Goal: Information Seeking & Learning: Find specific fact

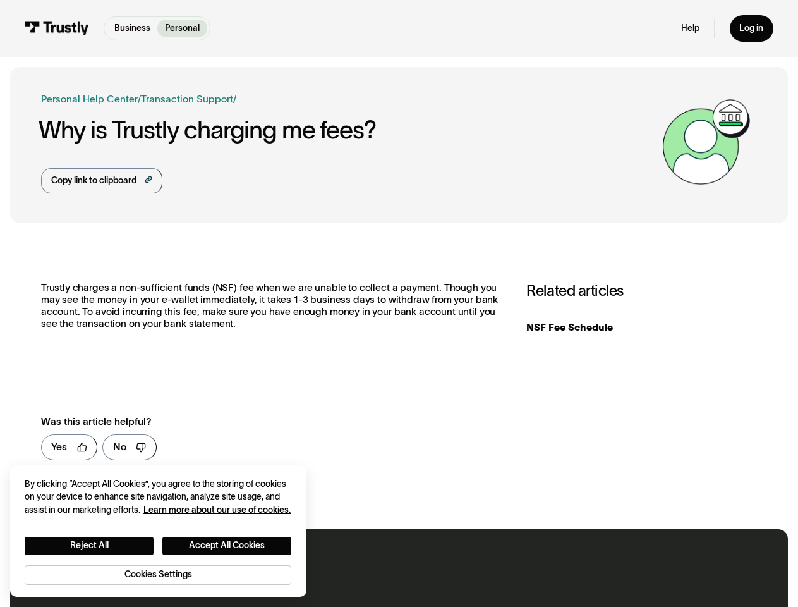
click at [399, 303] on p "Trustly charges a non-sufficient funds (NSF) fee when we are unable to collect …" at bounding box center [271, 305] width 461 height 47
click at [101, 181] on div "Copy link to clipboard" at bounding box center [93, 180] width 85 height 13
click at [69, 447] on link "Yes" at bounding box center [69, 447] width 57 height 26
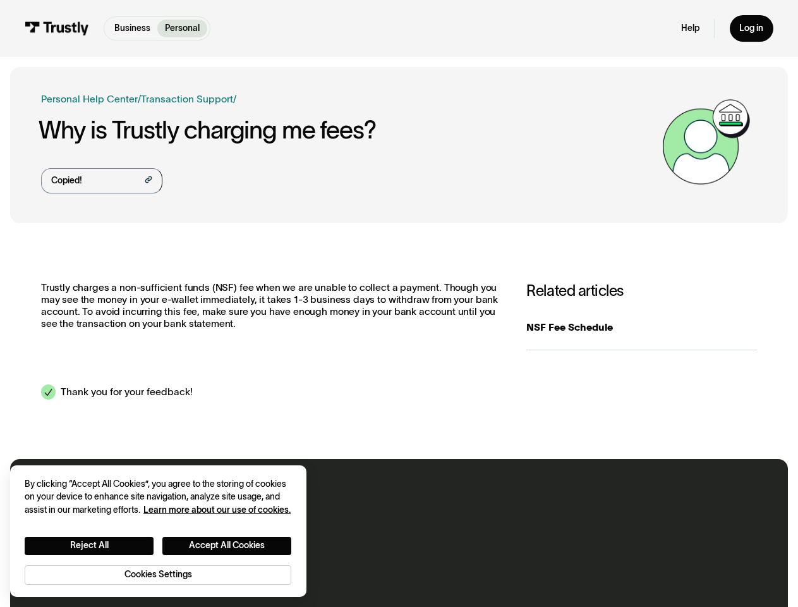
click at [128, 447] on div "**********" at bounding box center [399, 341] width 778 height 216
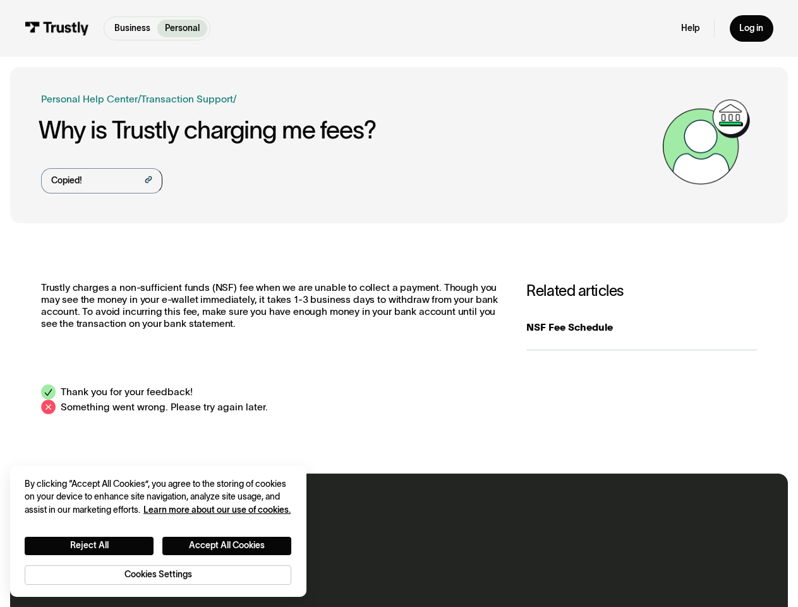
click at [89, 545] on button "Reject All" at bounding box center [89, 545] width 129 height 18
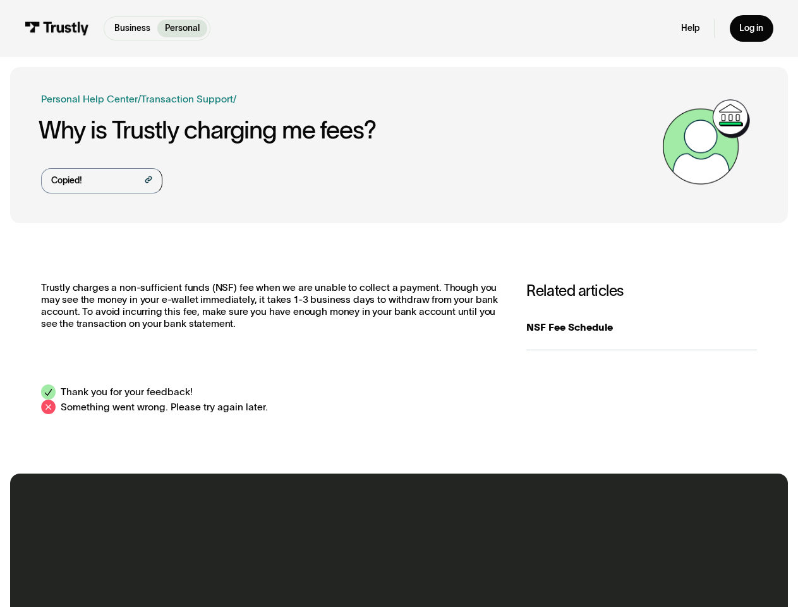
click at [227, 545] on button "Accept All Cookies" at bounding box center [226, 545] width 129 height 18
click at [158, 574] on div "Contact our North American support team We’re here for you 24/7 via chat, text,…" at bounding box center [399, 564] width 778 height 182
